Goal: Information Seeking & Learning: Learn about a topic

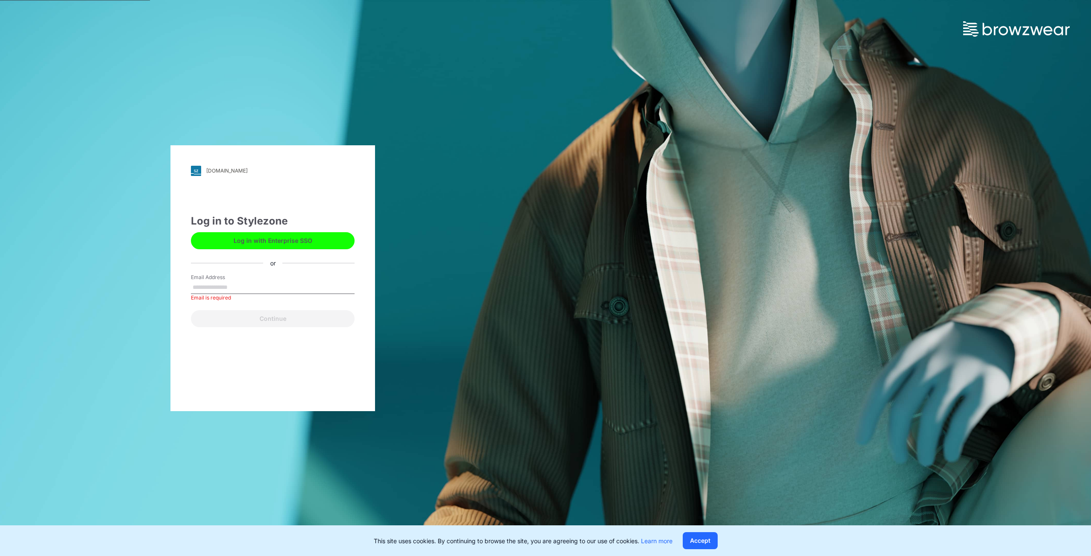
click at [210, 281] on input "Email Address" at bounding box center [273, 287] width 164 height 13
type input "**********"
click at [259, 320] on button "Continue" at bounding box center [273, 318] width 164 height 17
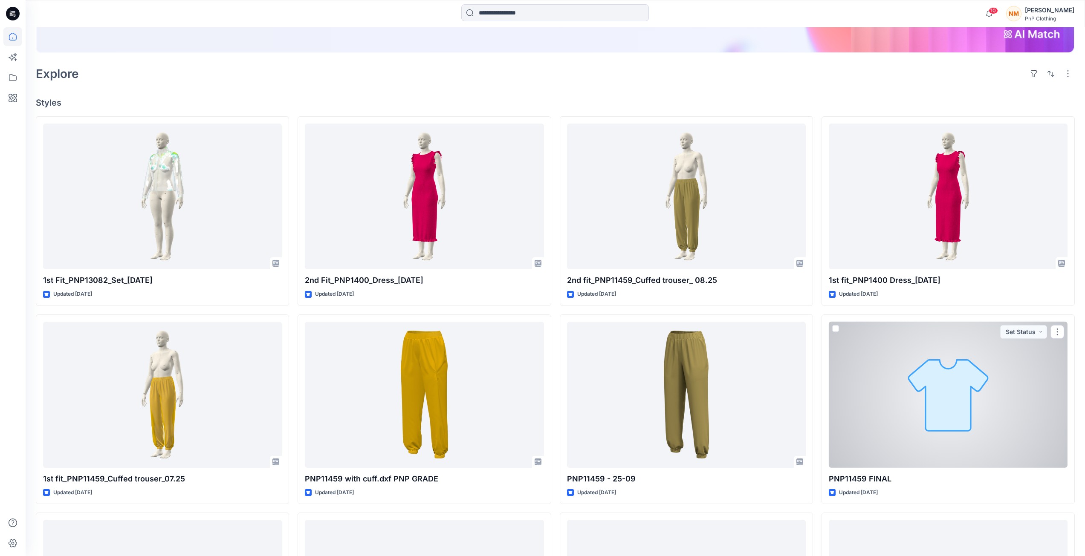
scroll to position [213, 0]
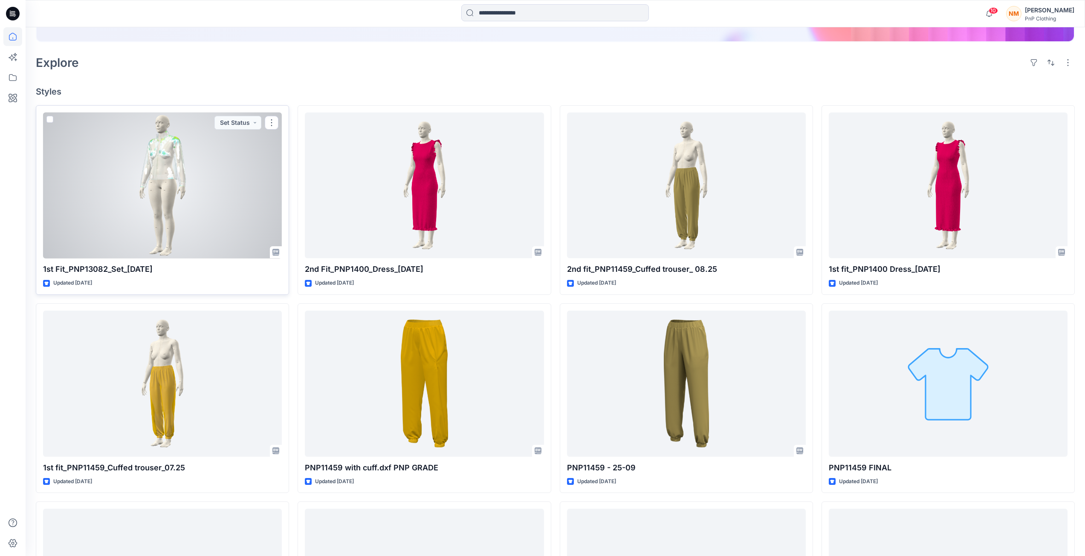
click at [185, 188] on div at bounding box center [162, 186] width 239 height 146
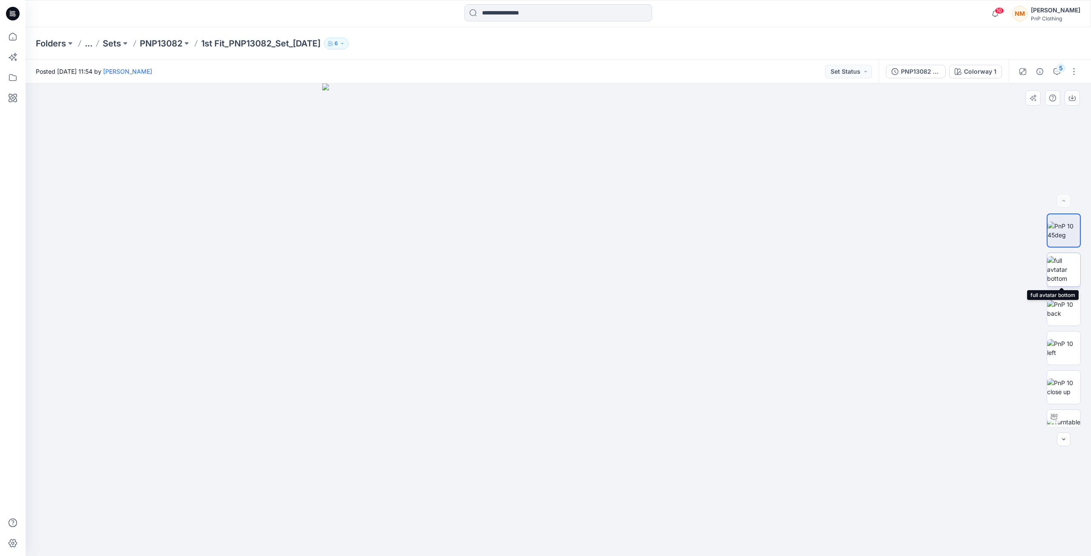
click at [1063, 280] on img at bounding box center [1063, 269] width 33 height 27
click at [1069, 317] on img at bounding box center [1063, 309] width 33 height 18
click at [1073, 349] on img at bounding box center [1063, 348] width 33 height 18
click at [1066, 394] on img at bounding box center [1063, 388] width 33 height 18
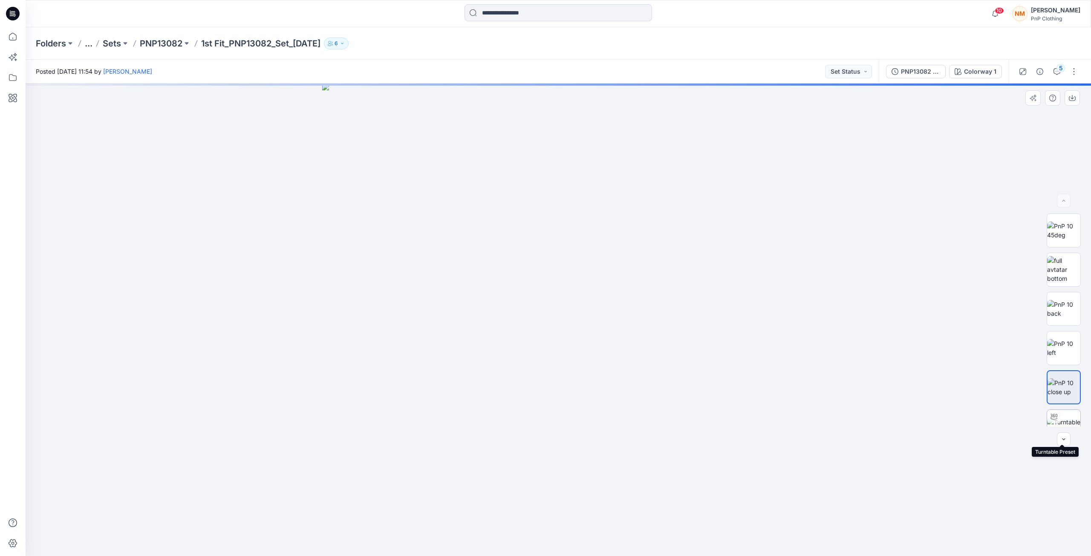
click at [1063, 425] on img at bounding box center [1063, 427] width 33 height 18
click at [990, 12] on icon "button" at bounding box center [995, 13] width 16 height 17
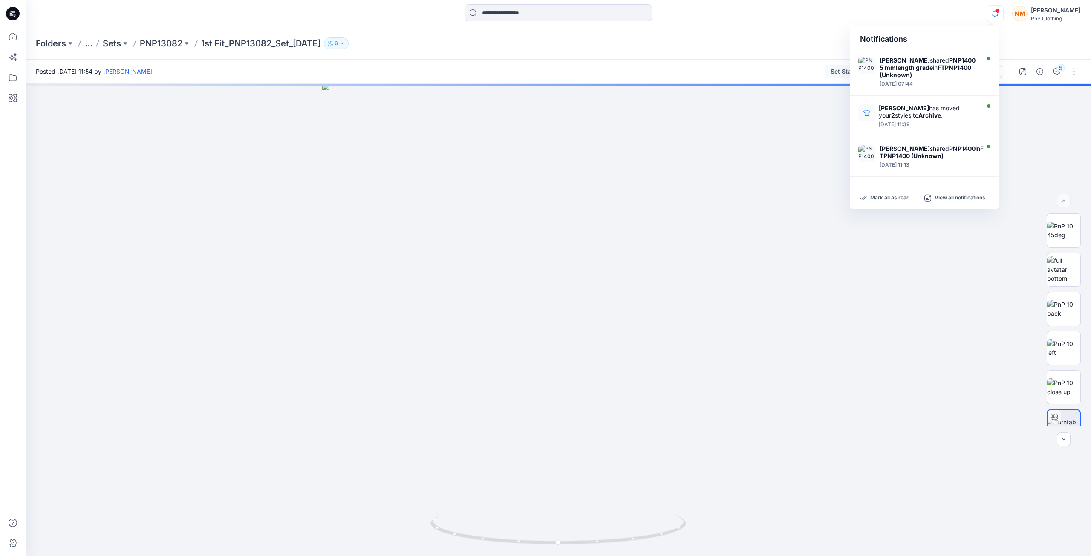
scroll to position [342, 0]
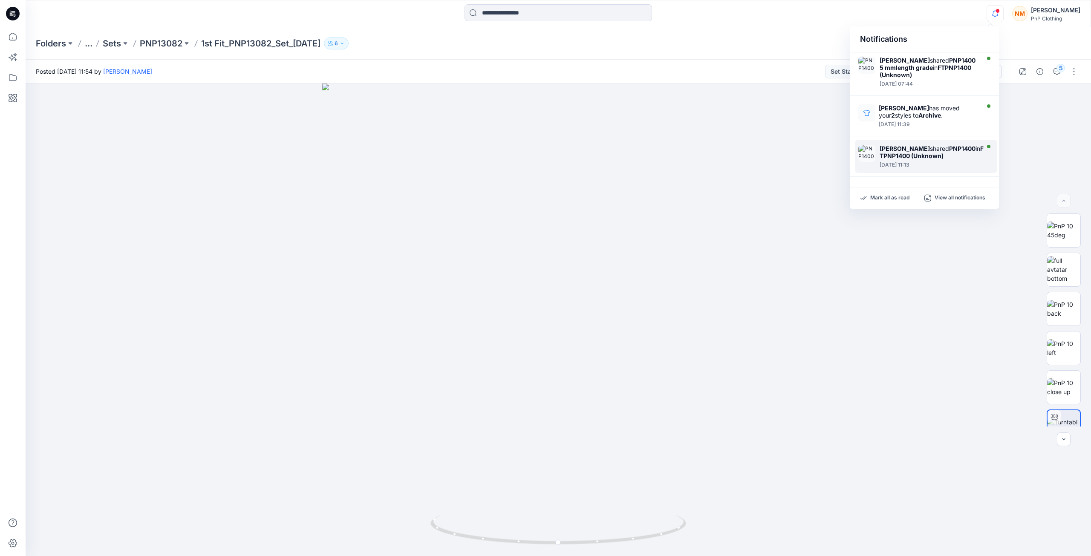
click at [909, 150] on div "[PERSON_NAME] shared PNP1400 in FTPNP1400 (Unknown)" at bounding box center [933, 152] width 106 height 14
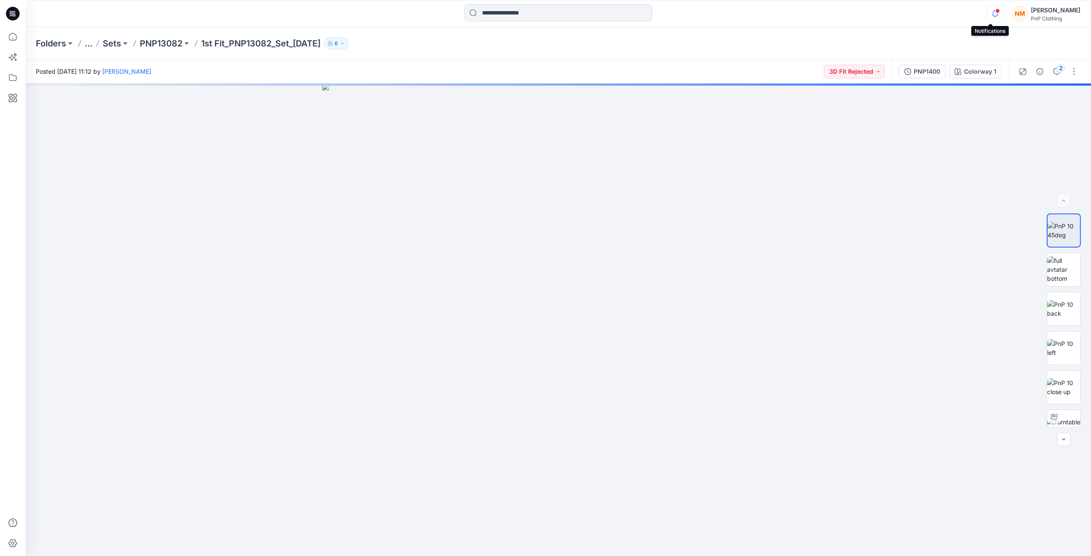
click at [989, 14] on icon "button" at bounding box center [995, 13] width 16 height 17
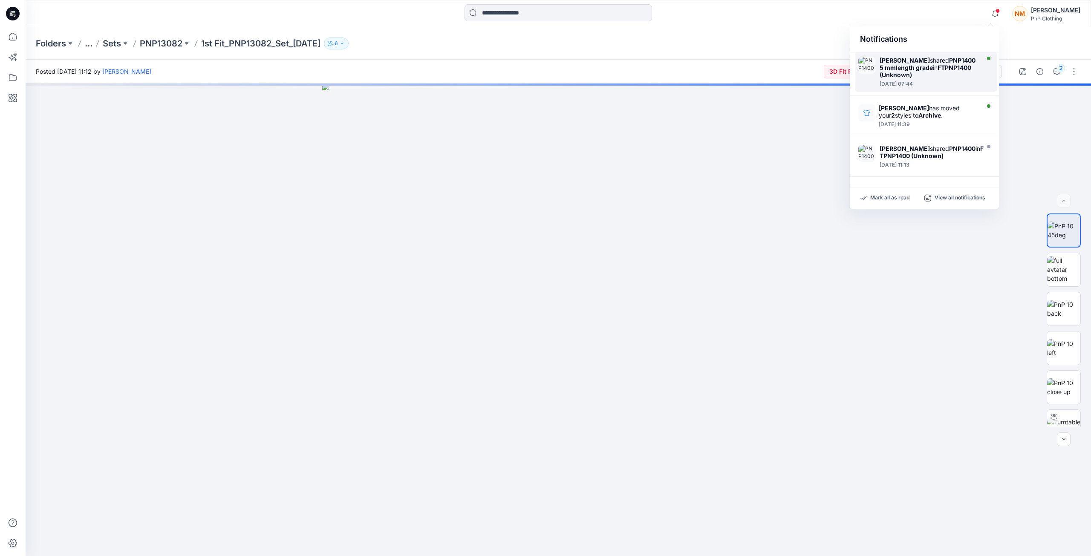
click at [946, 57] on div "[PERSON_NAME] shared PNP1400 5 mmlength grade in FTPNP1400 (Unknown)" at bounding box center [929, 68] width 98 height 22
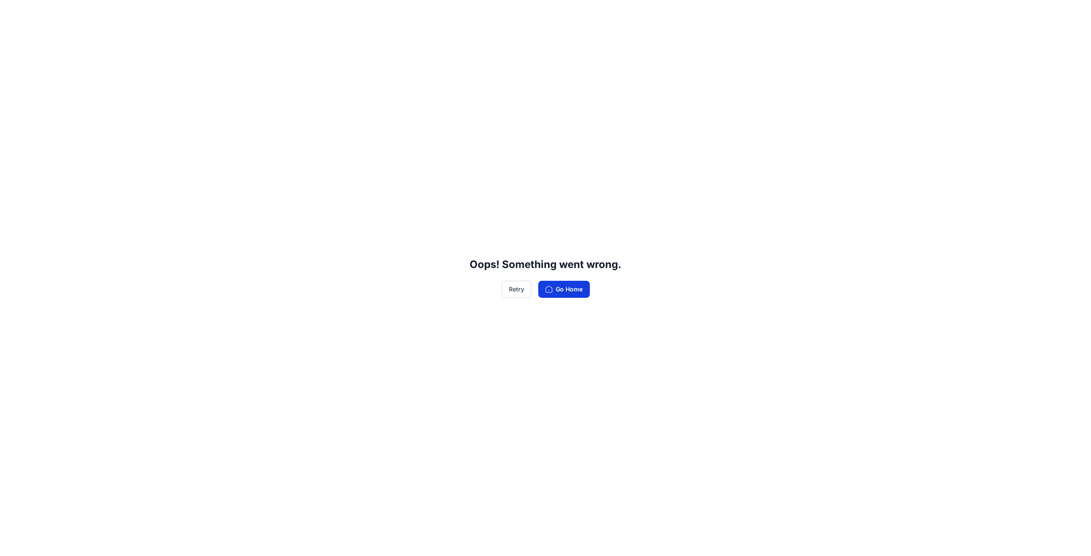
click at [566, 292] on button "Go Home" at bounding box center [564, 289] width 52 height 17
click at [556, 290] on button "Go Home" at bounding box center [564, 289] width 52 height 17
click at [523, 294] on button "Retry" at bounding box center [517, 289] width 30 height 17
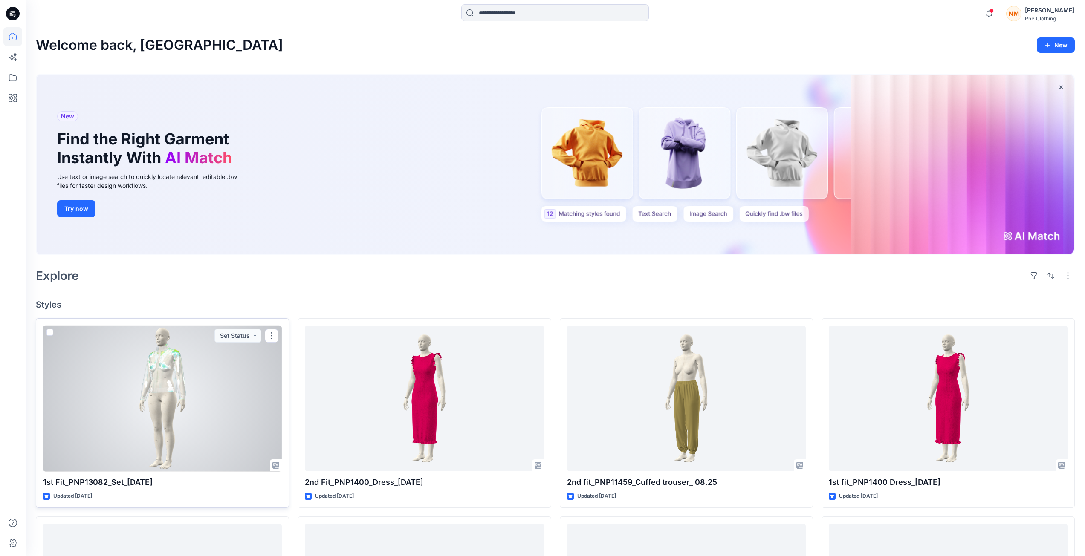
click at [175, 434] on div at bounding box center [162, 399] width 239 height 146
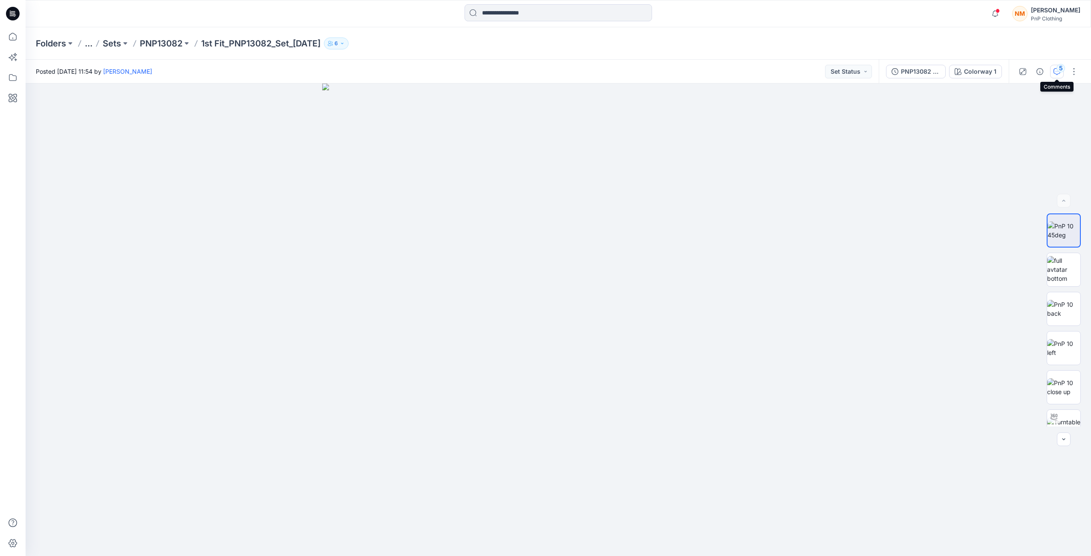
click at [1058, 69] on div "5" at bounding box center [1061, 68] width 9 height 9
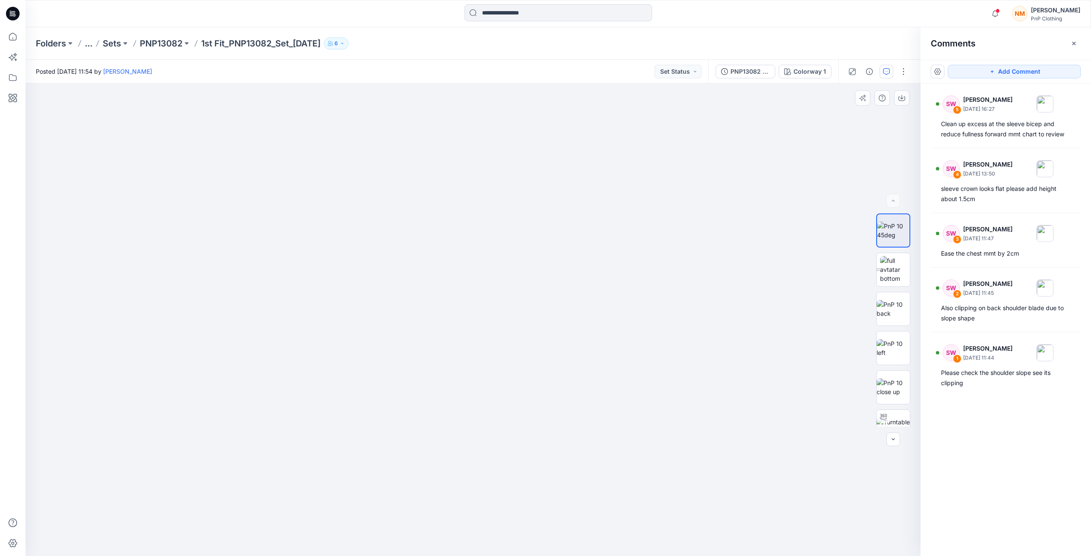
click at [650, 235] on img at bounding box center [473, 271] width 669 height 571
click at [1054, 352] on img at bounding box center [1045, 352] width 17 height 17
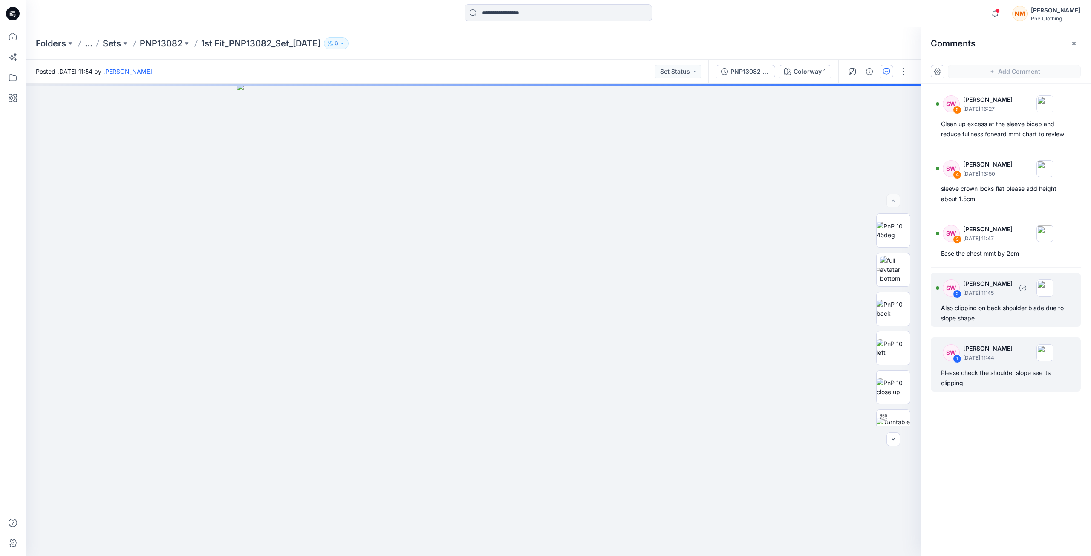
click at [939, 313] on div "SW 2 [PERSON_NAME] [DATE] 11:45 Also clipping on back shoulder blade due to slo…" at bounding box center [1006, 300] width 150 height 54
click at [990, 303] on div "SW 2 [PERSON_NAME] [DATE] 11:45 Also clipping on back shoulder blade due to slo…" at bounding box center [1006, 300] width 150 height 54
click at [897, 312] on img at bounding box center [893, 309] width 33 height 18
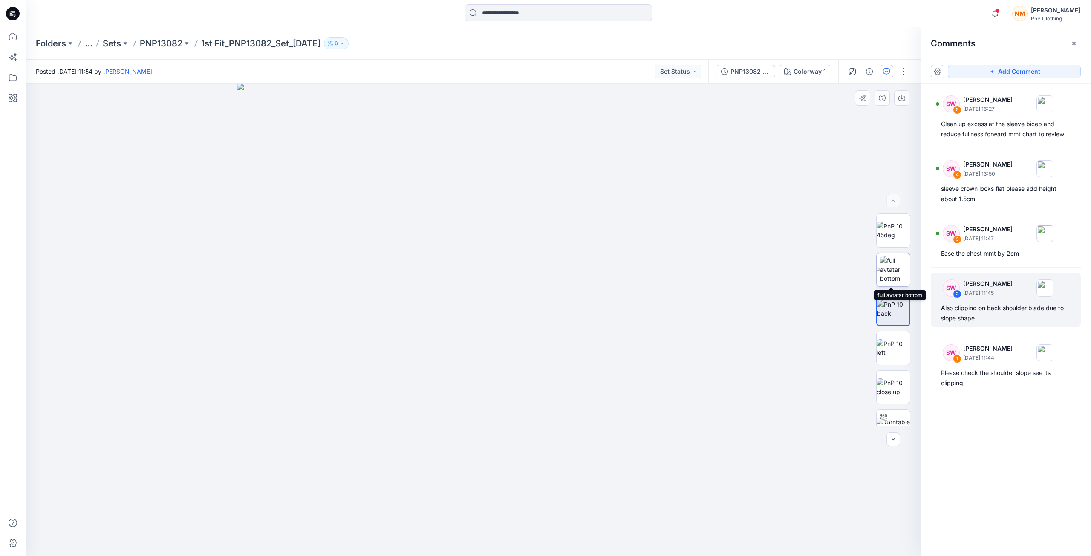
click at [900, 277] on img at bounding box center [895, 269] width 30 height 27
click at [888, 309] on img at bounding box center [893, 309] width 33 height 18
click at [901, 267] on img at bounding box center [895, 269] width 30 height 27
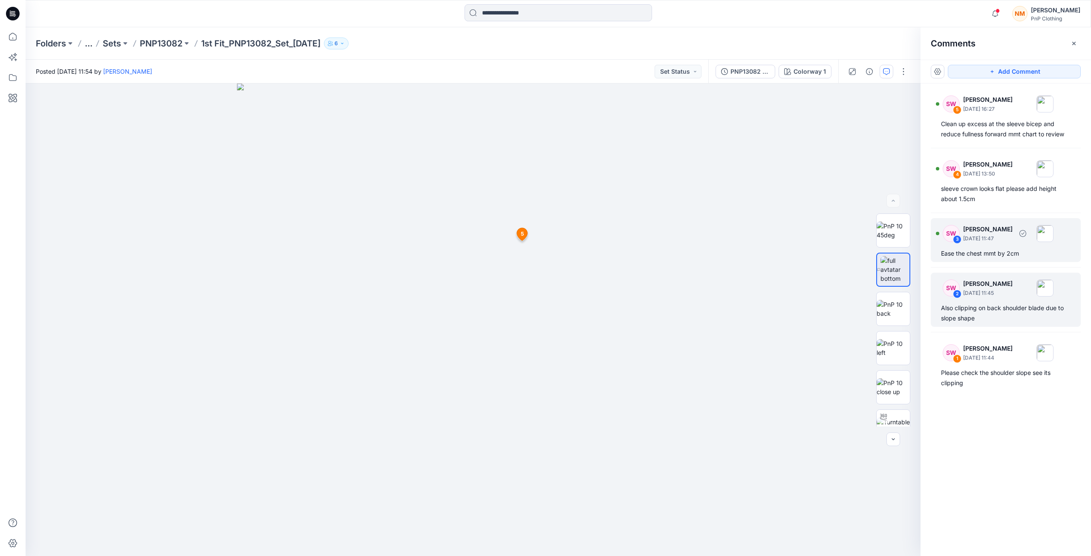
click at [969, 253] on div "Ease the chest mmt by 2cm" at bounding box center [1006, 253] width 130 height 10
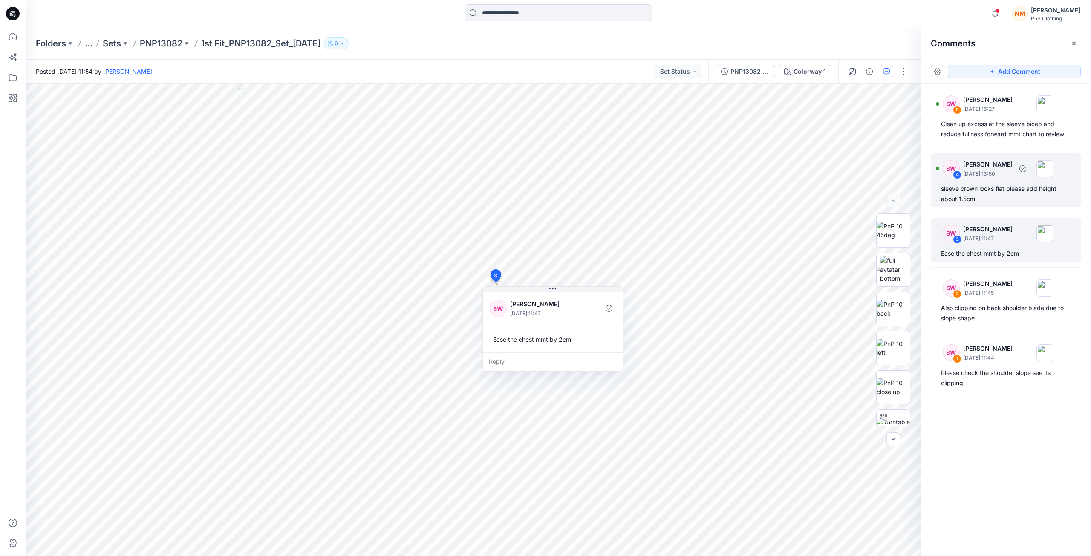
click at [978, 203] on div "sleeve crown looks flat please add height about 1.5cm" at bounding box center [1006, 194] width 130 height 20
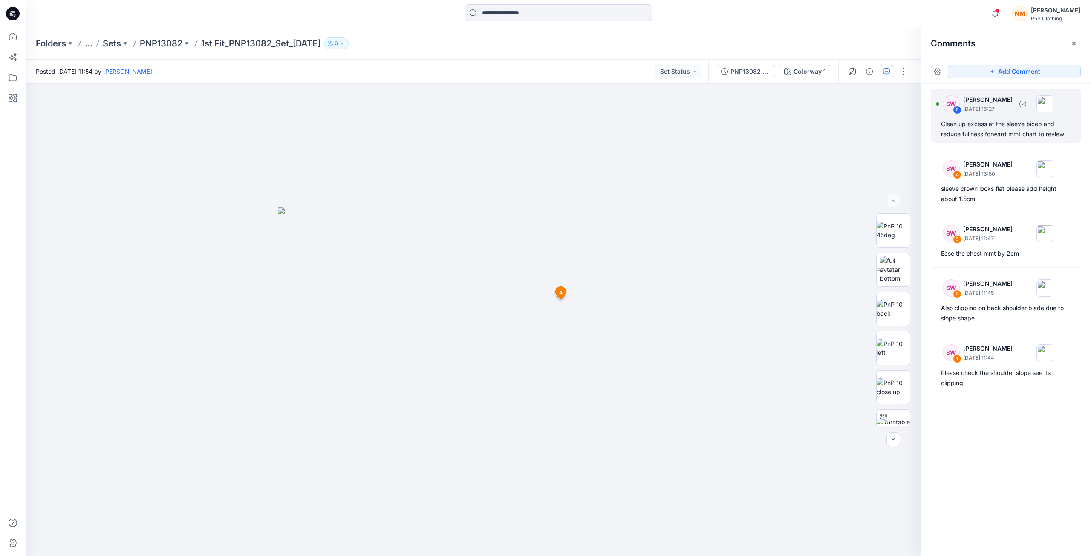
click at [987, 127] on div "Clean up excess at the sleeve bicep and reduce fullness forward mmt chart to re…" at bounding box center [1006, 129] width 130 height 20
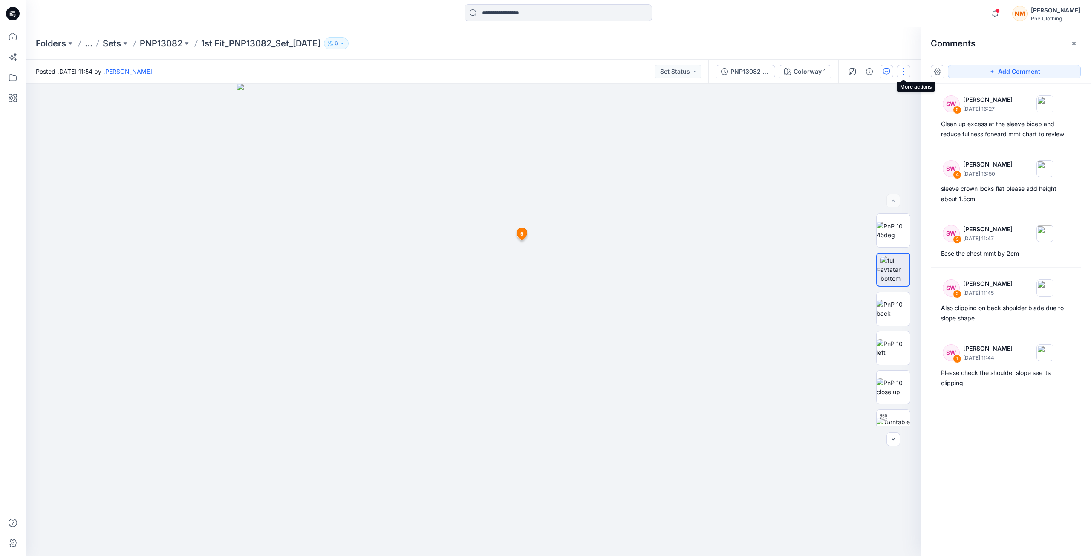
click at [906, 70] on button "button" at bounding box center [904, 72] width 14 height 14
click at [787, 228] on div at bounding box center [473, 320] width 895 height 473
click at [868, 71] on icon "button" at bounding box center [869, 71] width 7 height 7
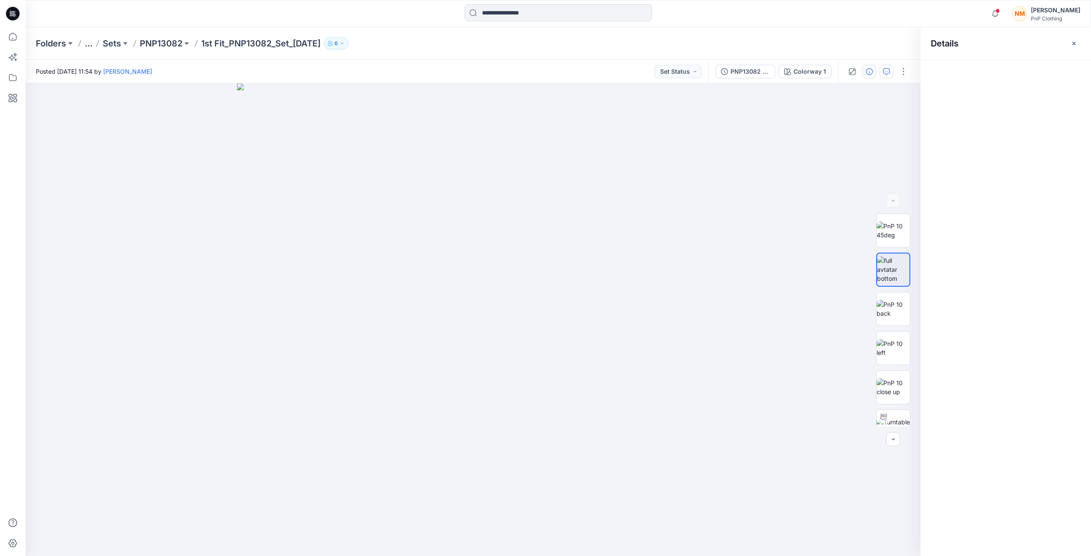
click at [868, 71] on icon "button" at bounding box center [869, 71] width 7 height 7
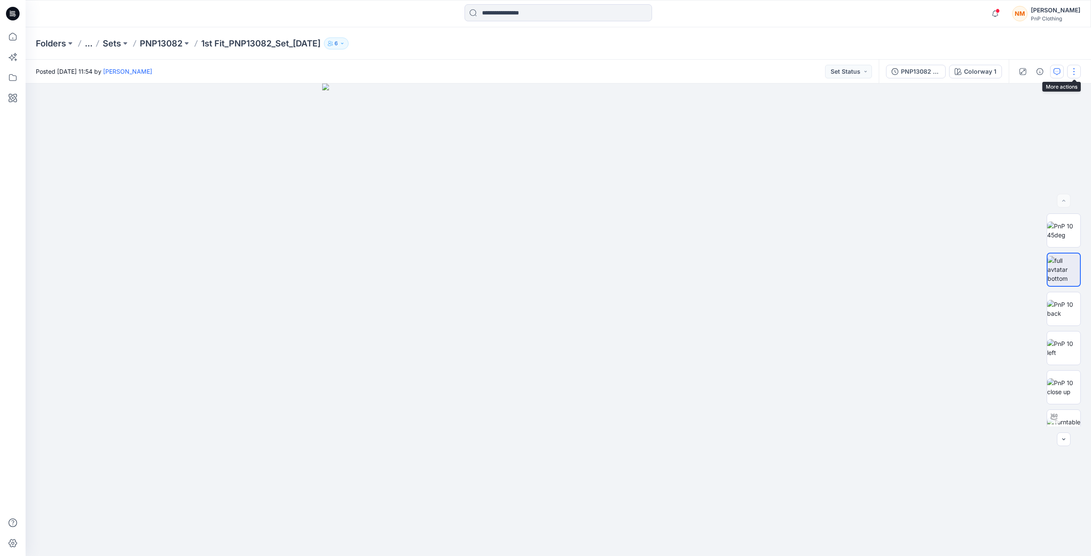
click at [1073, 71] on button "button" at bounding box center [1074, 72] width 14 height 14
click at [847, 321] on div at bounding box center [559, 320] width 1066 height 473
click at [1037, 70] on icon "button" at bounding box center [1040, 71] width 7 height 7
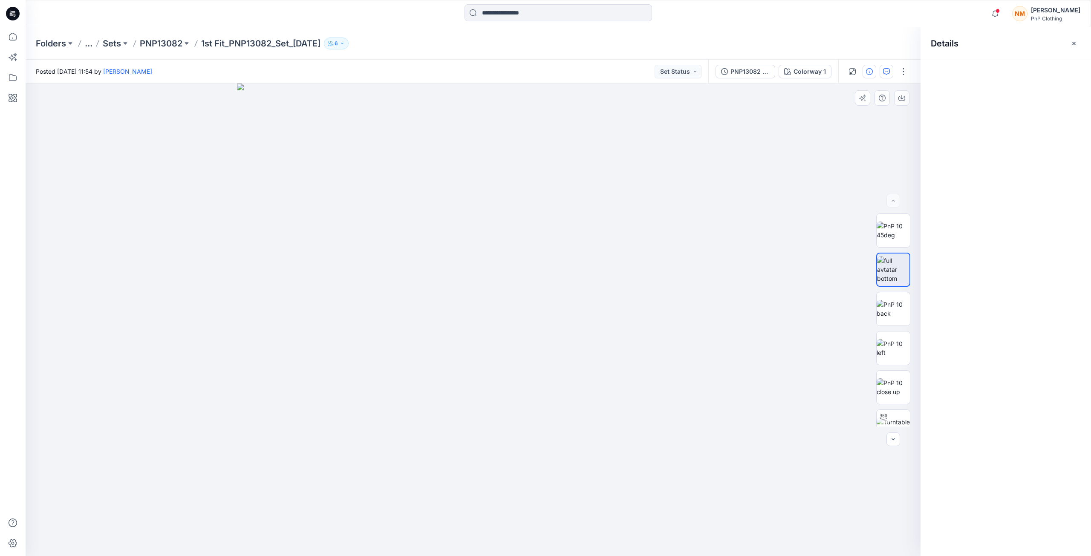
click at [783, 175] on div at bounding box center [473, 320] width 895 height 473
click at [1072, 45] on icon "button" at bounding box center [1074, 43] width 7 height 7
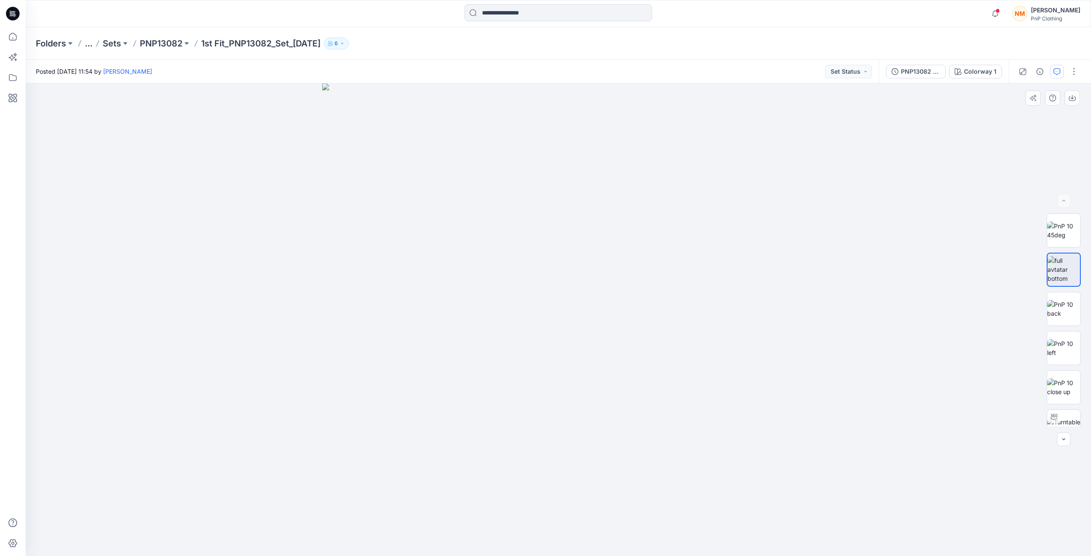
click at [955, 176] on div at bounding box center [559, 320] width 1066 height 473
click at [959, 303] on div at bounding box center [559, 320] width 1066 height 473
click at [1058, 406] on img at bounding box center [1063, 410] width 33 height 18
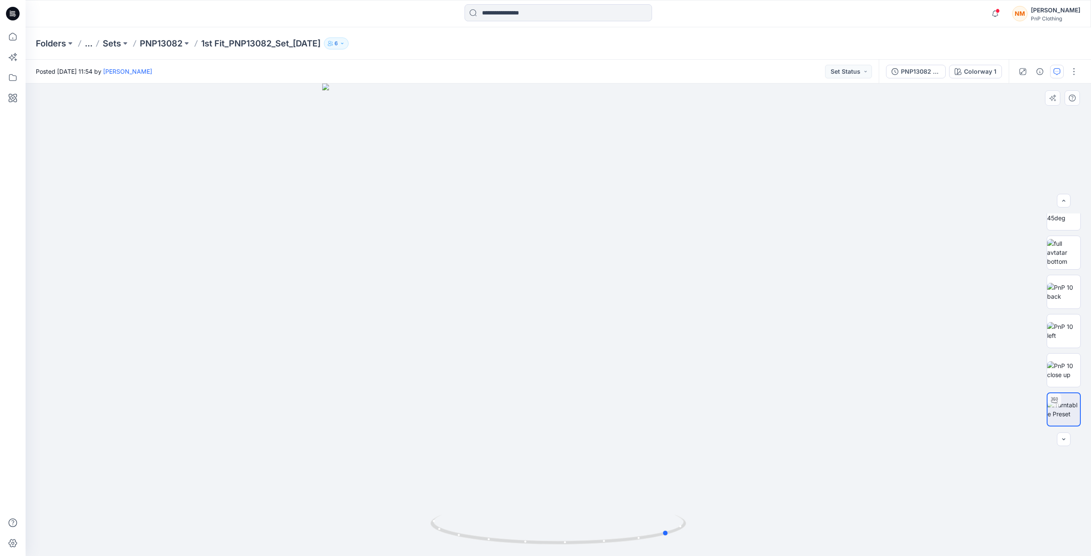
drag, startPoint x: 588, startPoint y: 543, endPoint x: 445, endPoint y: 450, distance: 170.8
click at [445, 450] on div at bounding box center [559, 320] width 1066 height 473
drag, startPoint x: 679, startPoint y: 529, endPoint x: 570, endPoint y: 518, distance: 109.6
click at [570, 518] on icon at bounding box center [560, 531] width 258 height 32
click at [1063, 202] on icon "button" at bounding box center [1063, 200] width 7 height 7
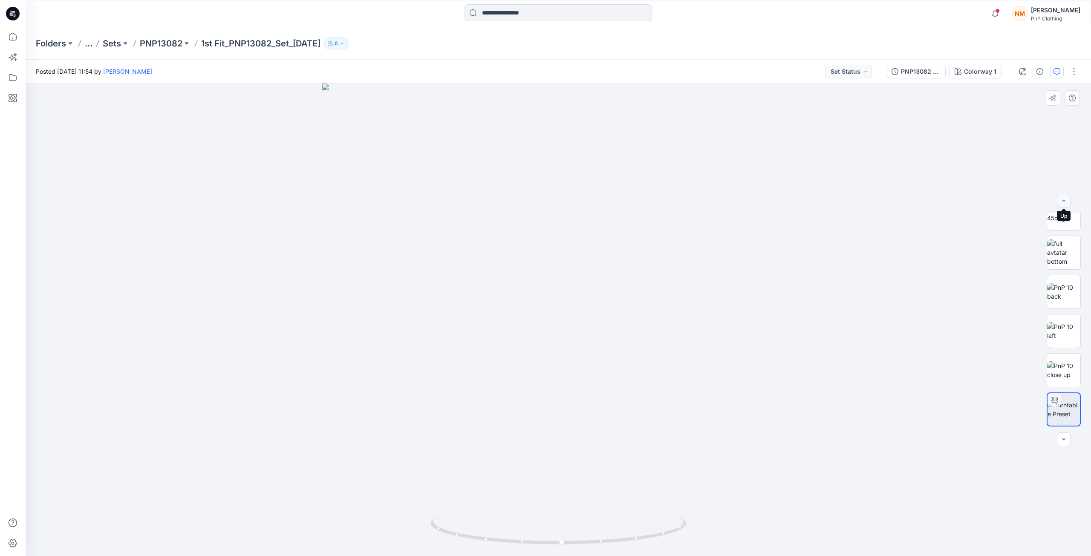
scroll to position [0, 0]
click at [990, 14] on icon "button" at bounding box center [995, 13] width 16 height 17
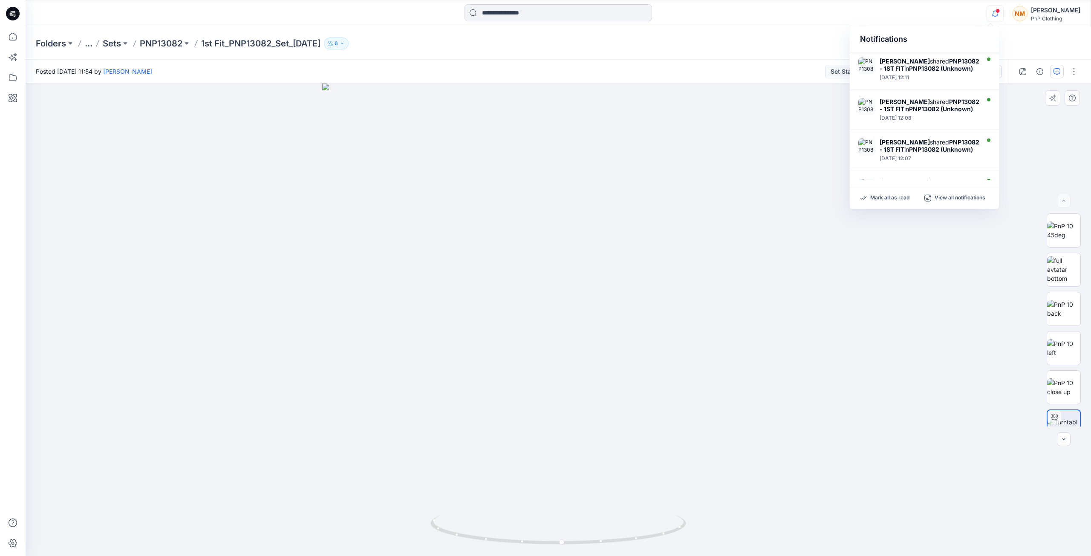
click at [886, 413] on div at bounding box center [559, 320] width 1066 height 473
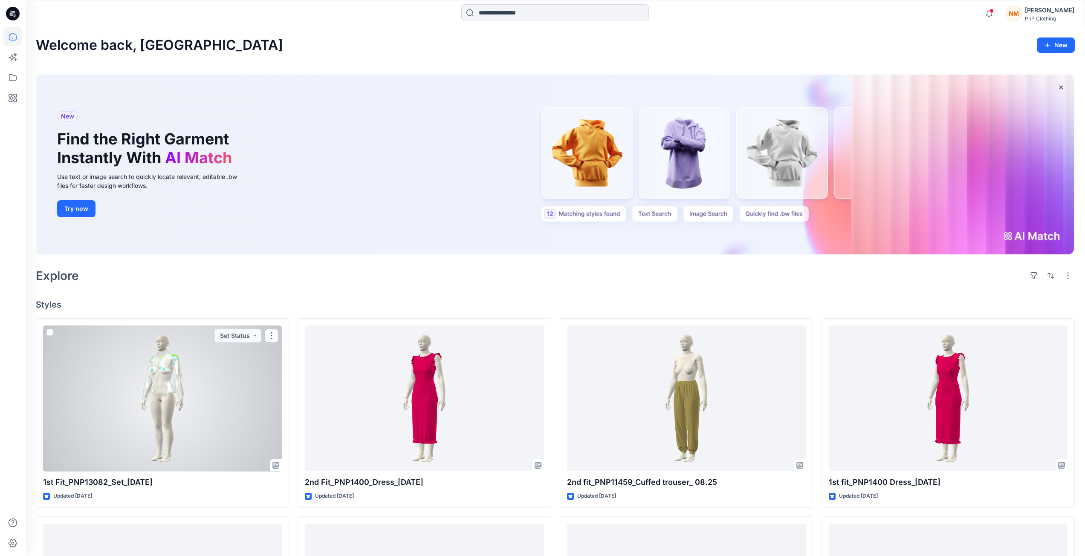
click at [199, 411] on div at bounding box center [162, 399] width 239 height 146
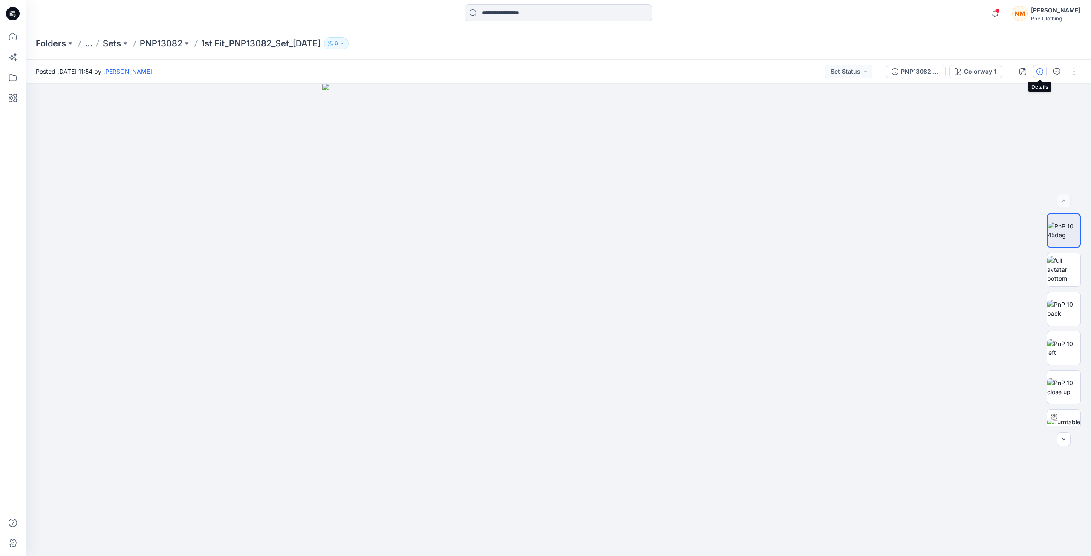
click at [1042, 72] on icon "button" at bounding box center [1040, 71] width 7 height 7
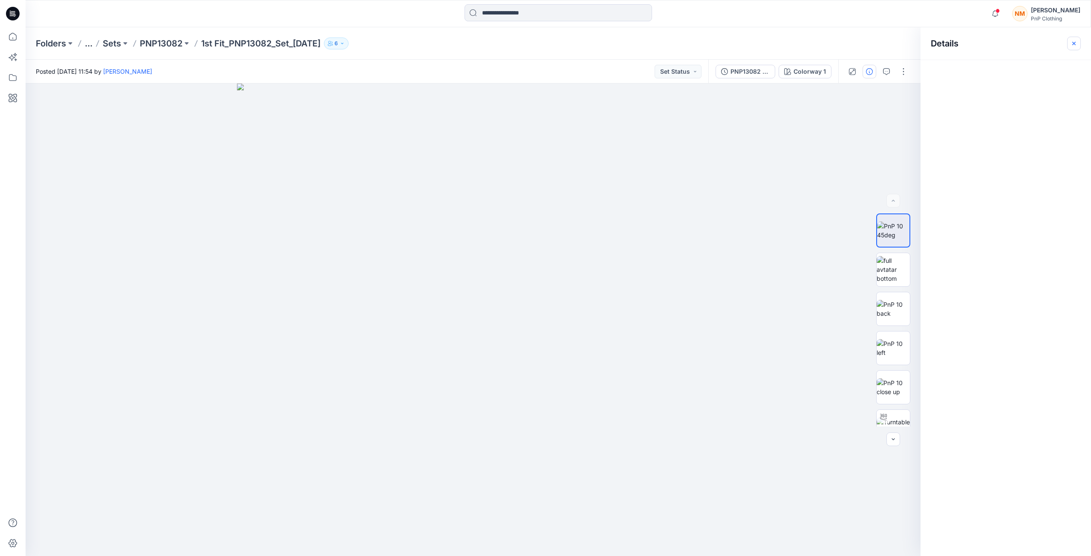
click at [1078, 43] on button "button" at bounding box center [1074, 44] width 14 height 14
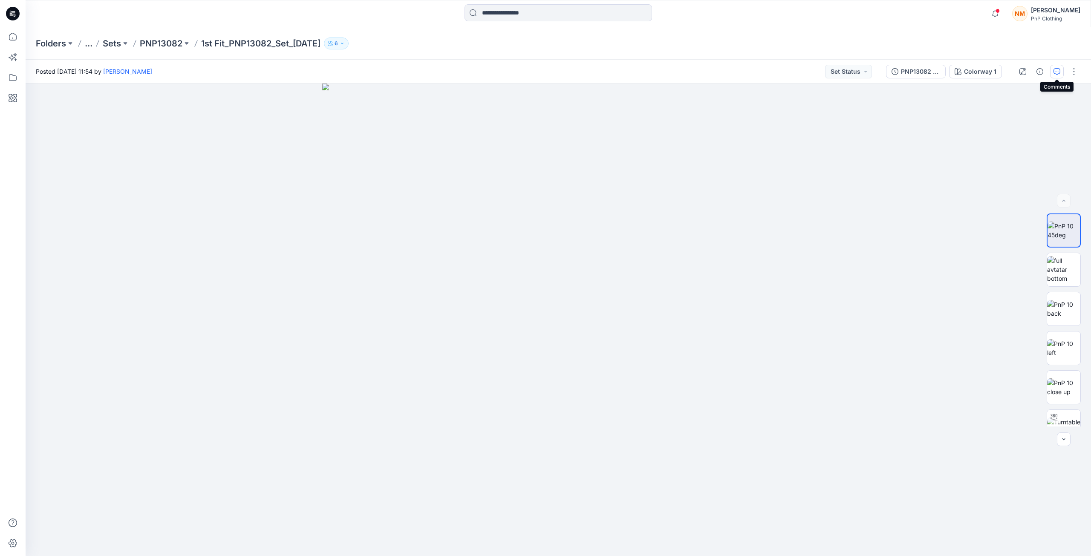
click at [1059, 73] on icon "button" at bounding box center [1057, 71] width 7 height 7
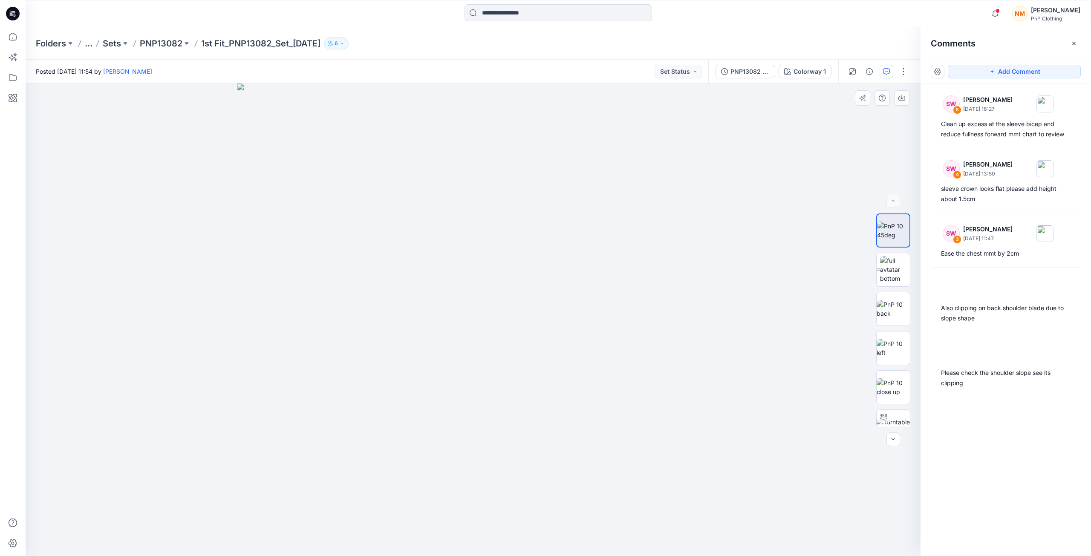
click at [753, 276] on div at bounding box center [473, 320] width 895 height 473
click at [935, 71] on button "button" at bounding box center [938, 72] width 14 height 14
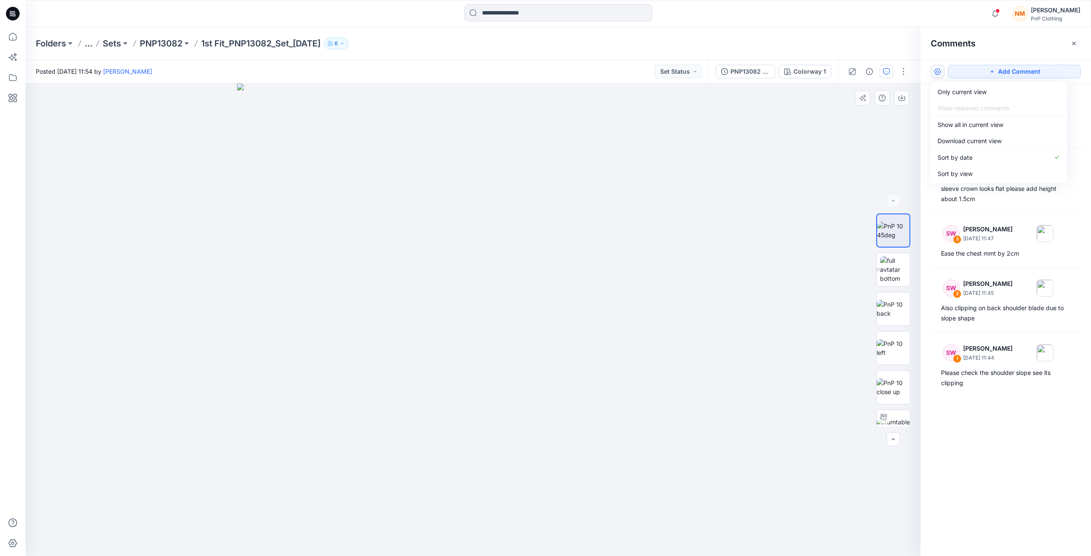
click at [844, 180] on div at bounding box center [473, 320] width 895 height 473
click at [564, 475] on img at bounding box center [473, 320] width 473 height 473
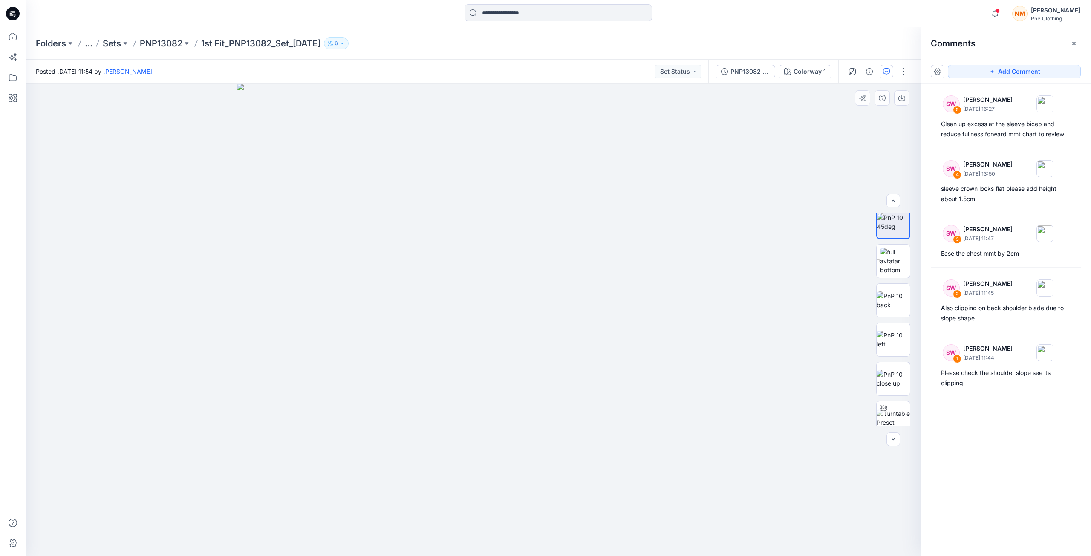
scroll to position [17, 0]
click at [898, 419] on img at bounding box center [893, 410] width 33 height 18
click at [898, 367] on img at bounding box center [893, 370] width 33 height 18
click at [902, 100] on icon "button" at bounding box center [902, 98] width 7 height 7
click at [904, 73] on button "button" at bounding box center [904, 72] width 14 height 14
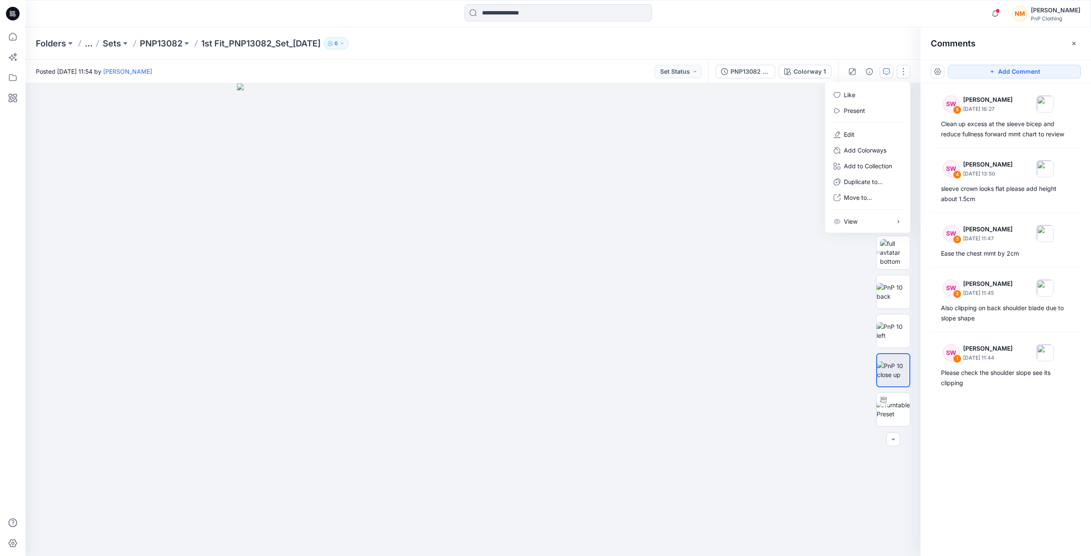
click at [718, 330] on div at bounding box center [473, 320] width 895 height 473
click at [898, 334] on img at bounding box center [893, 331] width 33 height 18
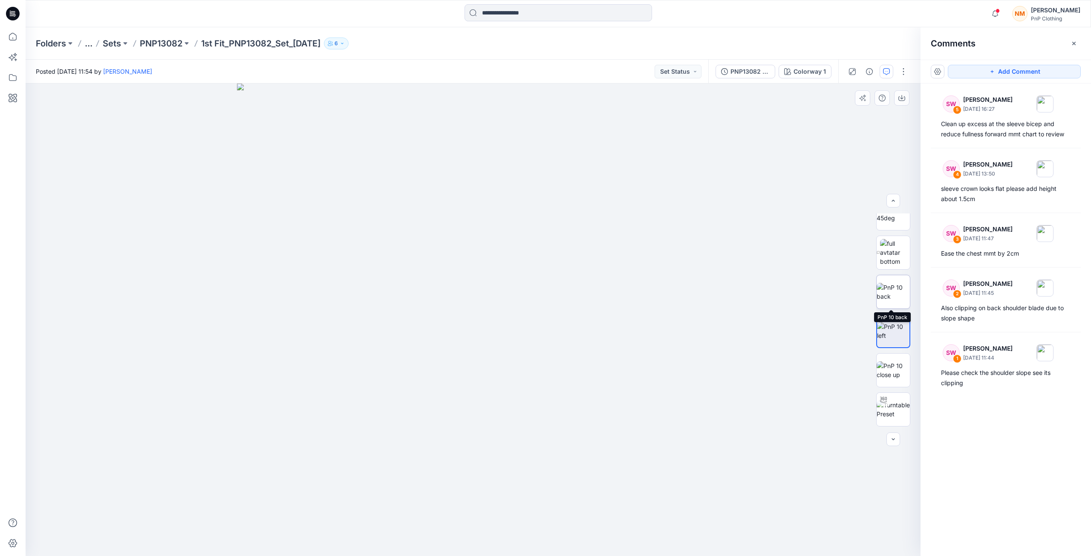
click at [897, 300] on img at bounding box center [893, 292] width 33 height 18
click at [892, 252] on img at bounding box center [895, 252] width 30 height 27
click at [901, 228] on img at bounding box center [893, 231] width 33 height 18
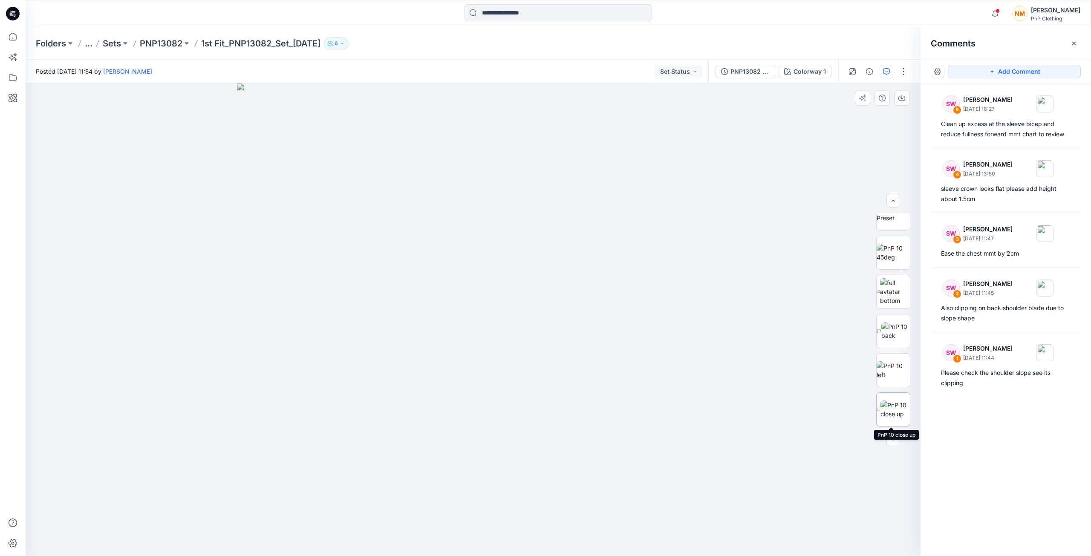
click at [899, 415] on img at bounding box center [895, 410] width 29 height 18
click at [890, 366] on img at bounding box center [893, 364] width 33 height 18
drag, startPoint x: 491, startPoint y: 545, endPoint x: 509, endPoint y: 524, distance: 27.0
click at [509, 524] on icon at bounding box center [474, 531] width 258 height 32
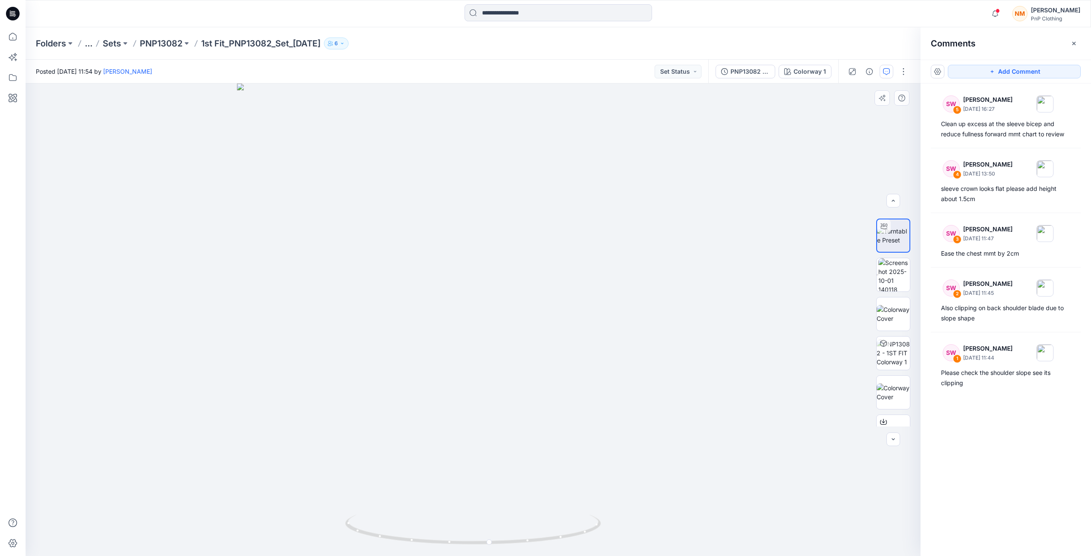
scroll to position [448, 0]
click at [895, 368] on img at bounding box center [893, 370] width 33 height 18
click at [887, 332] on img at bounding box center [893, 331] width 33 height 27
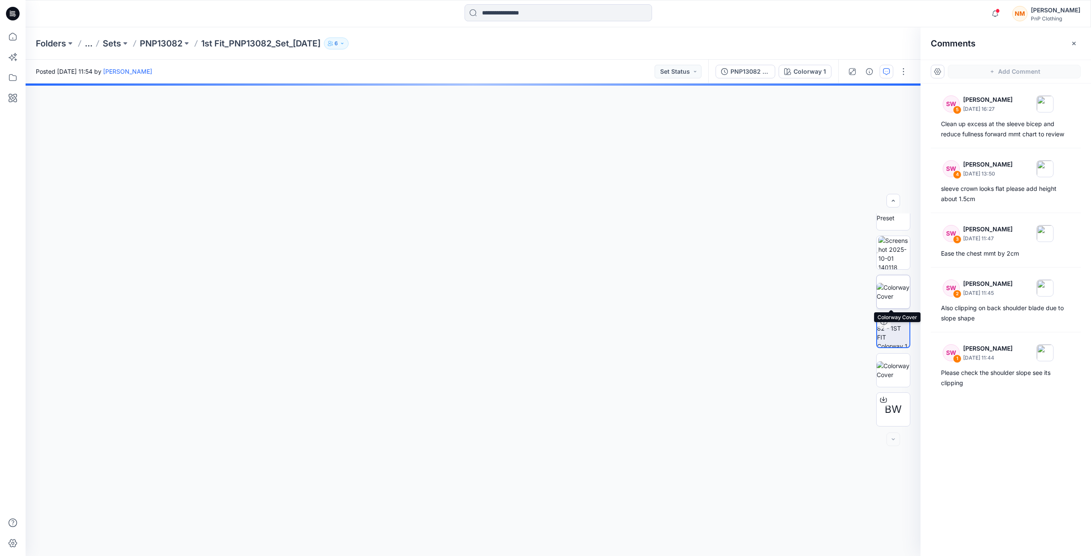
click at [889, 284] on img at bounding box center [893, 292] width 33 height 18
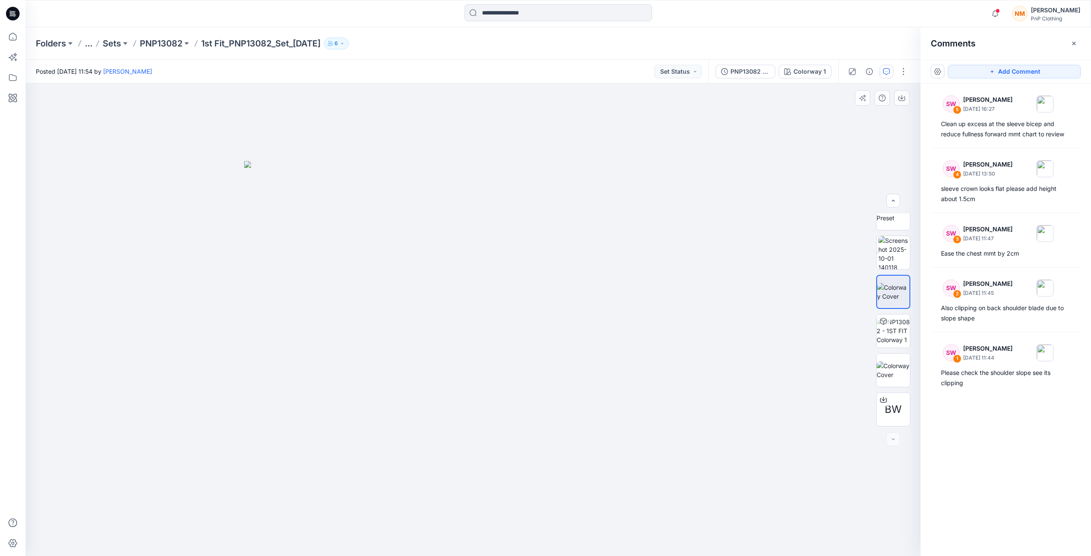
click at [672, 404] on img at bounding box center [473, 359] width 458 height 396
click at [820, 424] on div at bounding box center [473, 320] width 895 height 473
click at [778, 312] on div at bounding box center [473, 320] width 895 height 473
click at [890, 556] on html "Notifications [PERSON_NAME] shared PNP13082 - 1ST FIT in PNP13082 (Unknown) [DA…" at bounding box center [545, 278] width 1091 height 556
